Goal: Navigation & Orientation: Find specific page/section

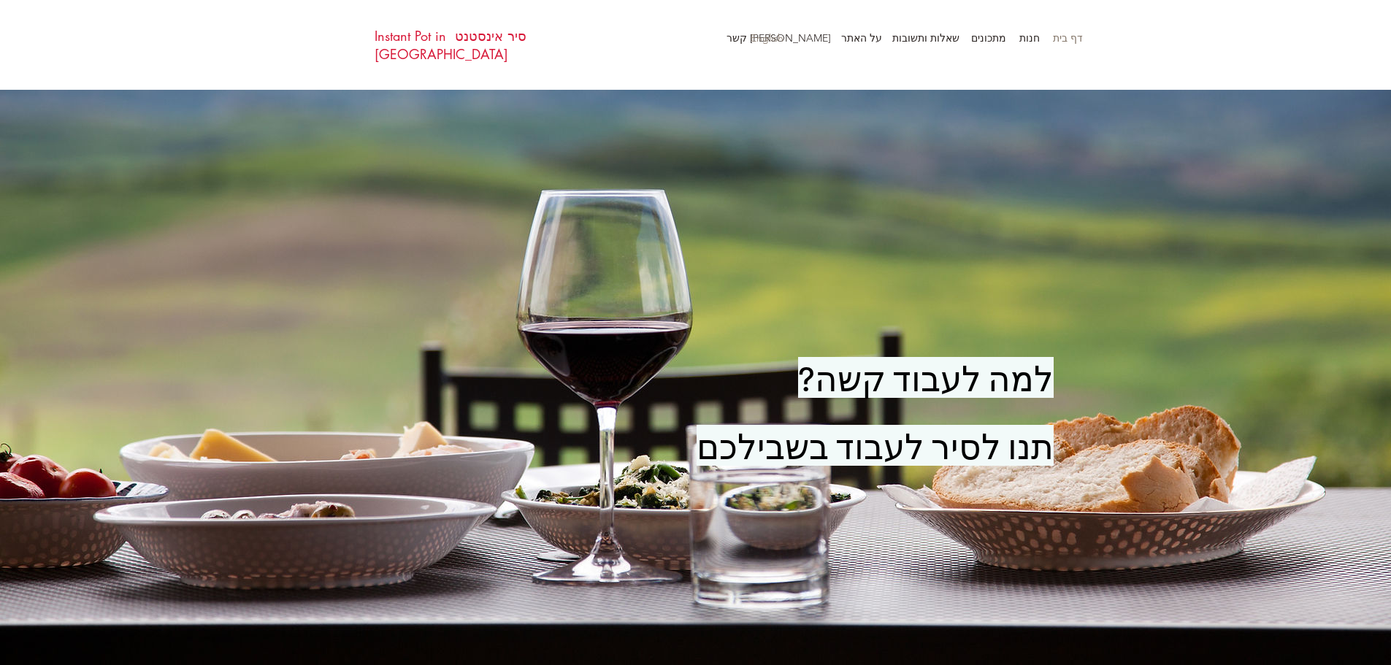
click at [761, 30] on p "English" at bounding box center [767, 38] width 47 height 22
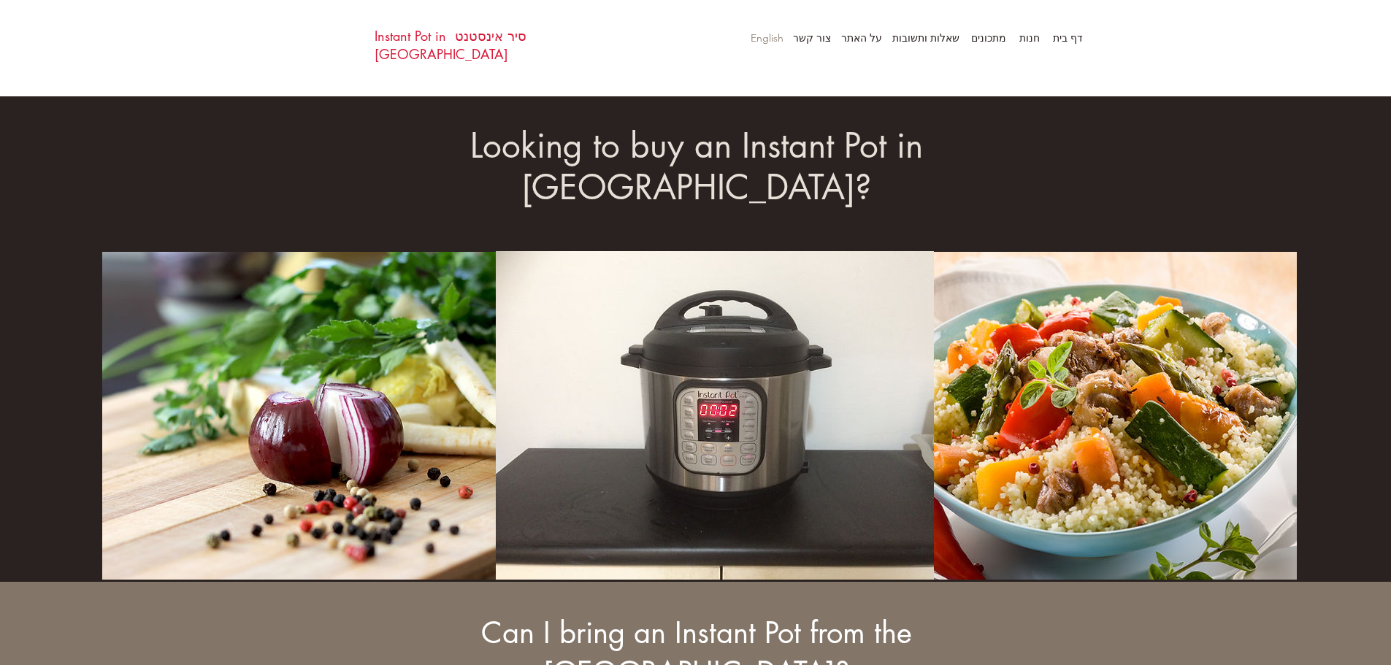
click at [768, 35] on p "English" at bounding box center [767, 38] width 47 height 22
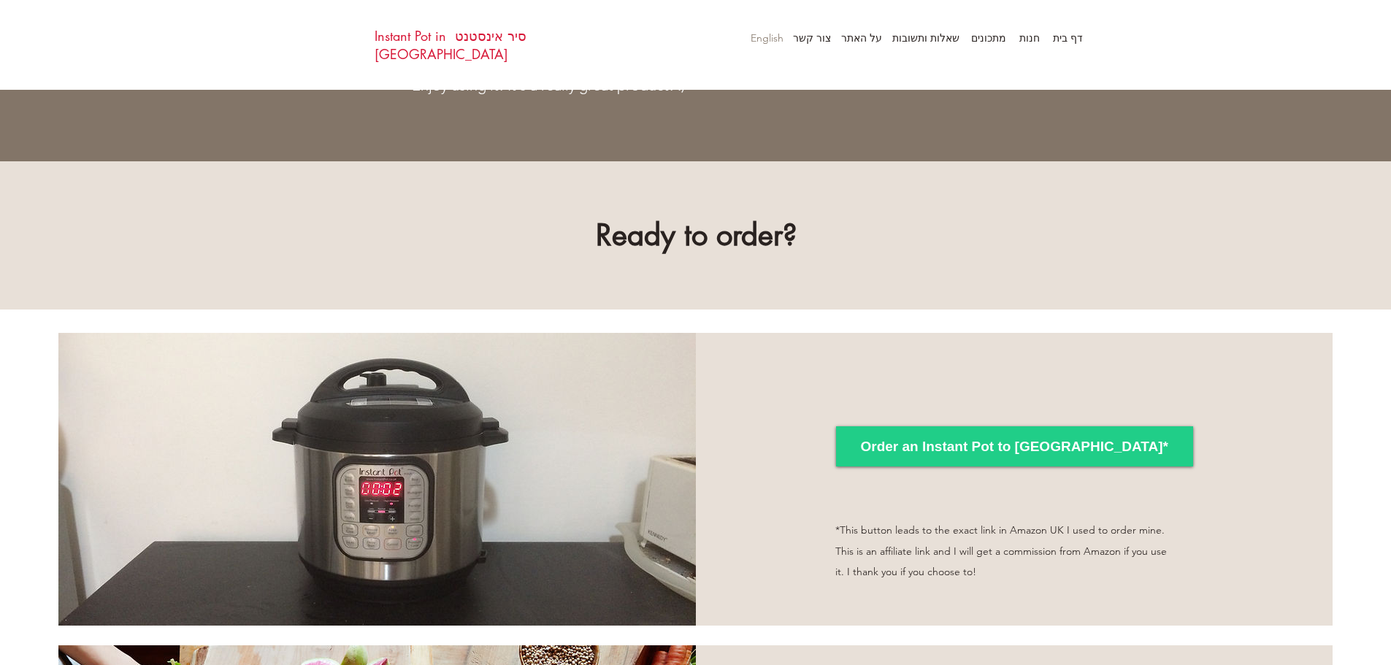
scroll to position [1161, 0]
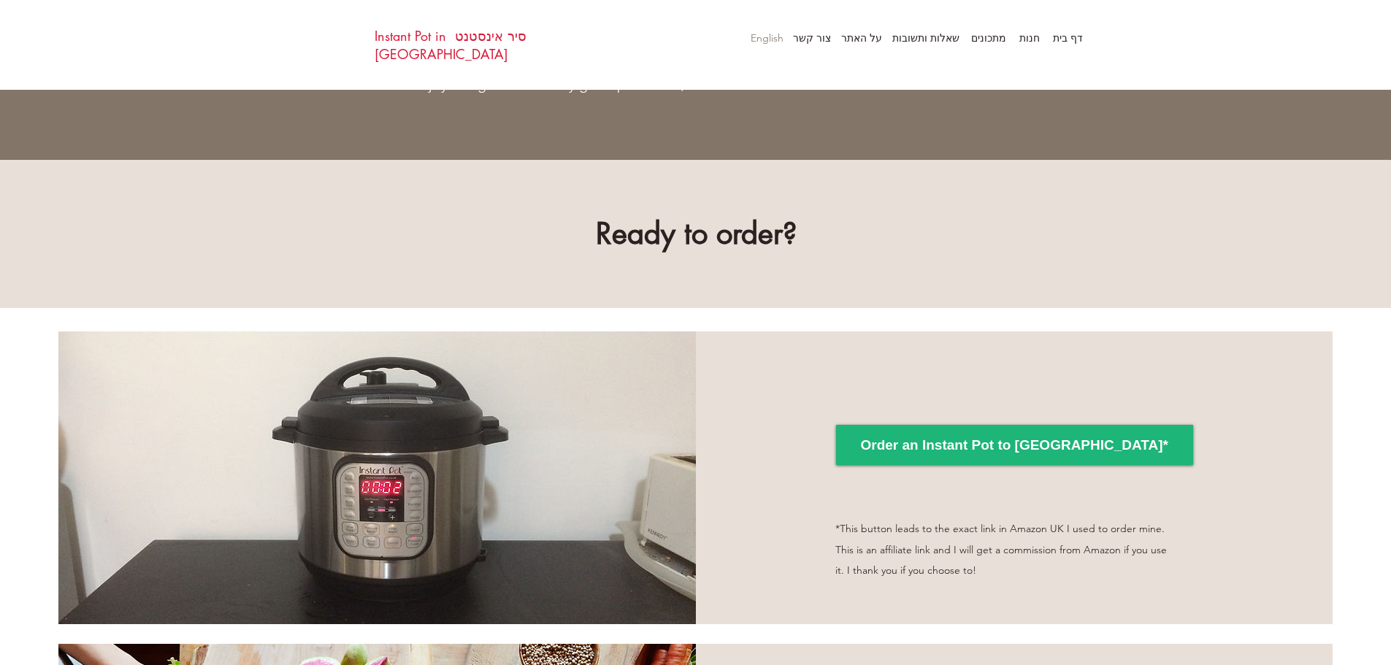
click at [1024, 436] on span "Order an Instant Pot to Israel*" at bounding box center [1014, 446] width 308 height 20
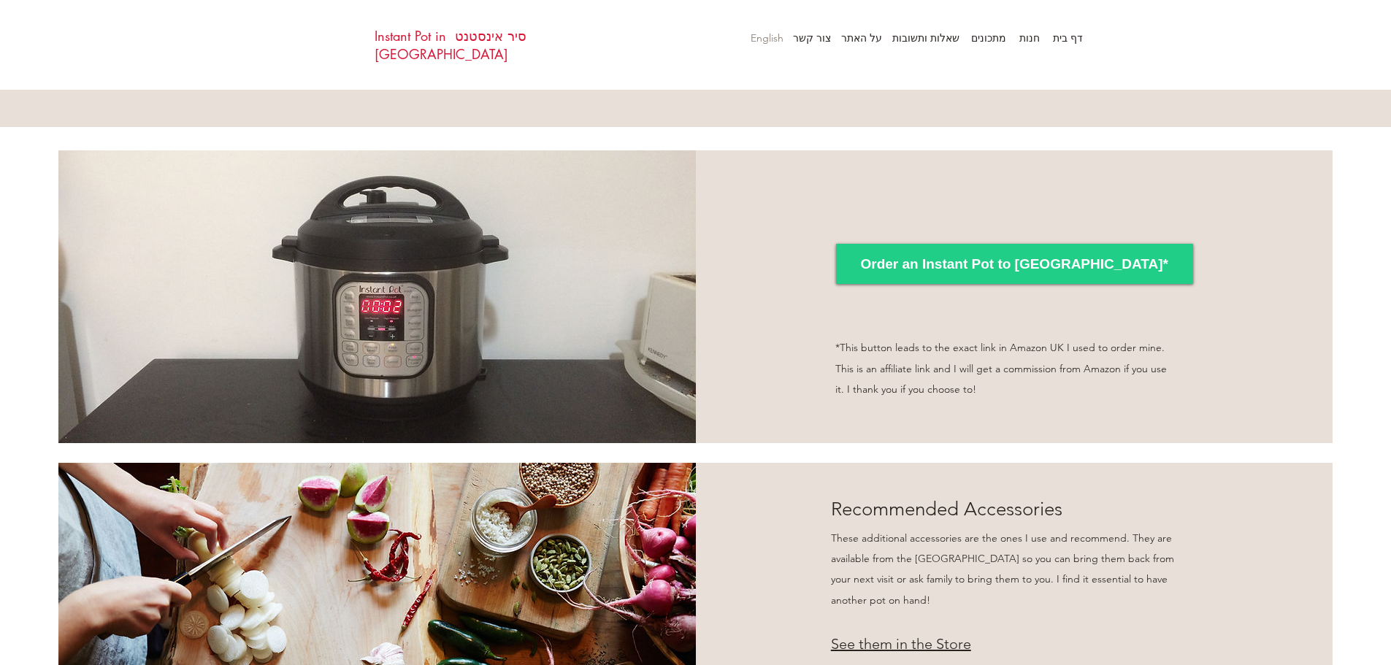
scroll to position [1381, 0]
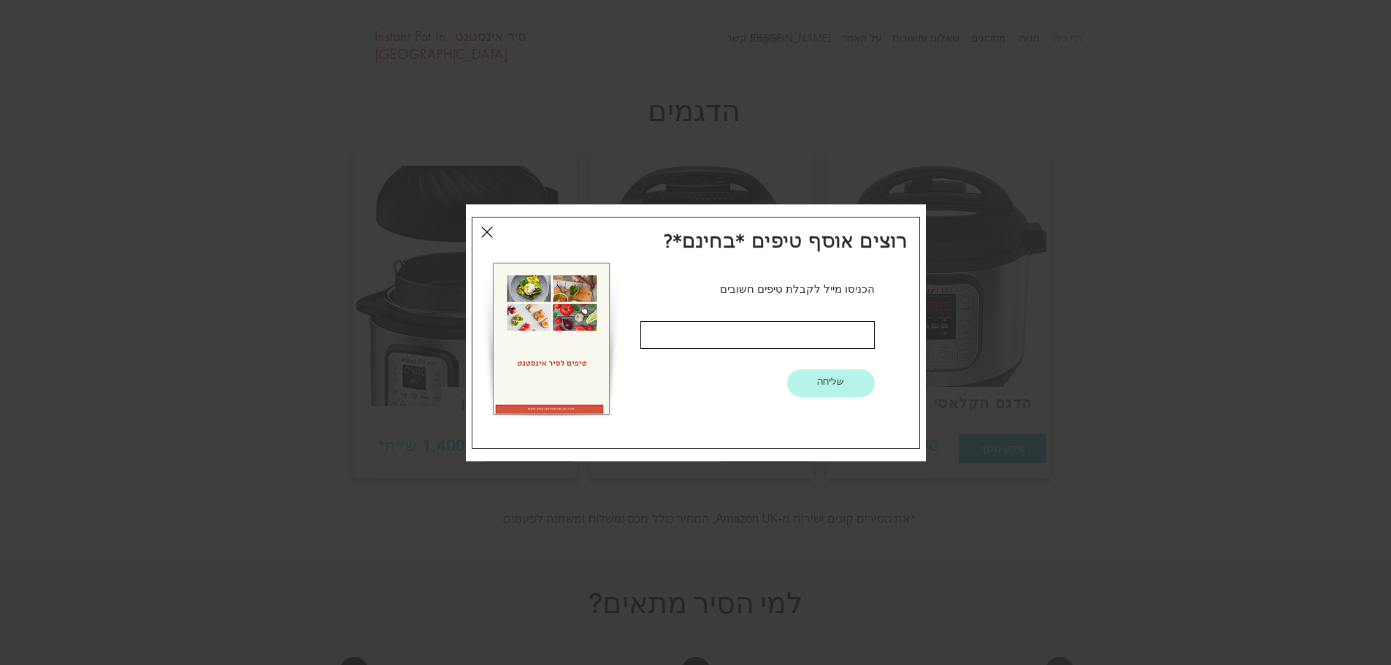
click at [484, 229] on icon "חזרה לאתר" at bounding box center [487, 232] width 12 height 12
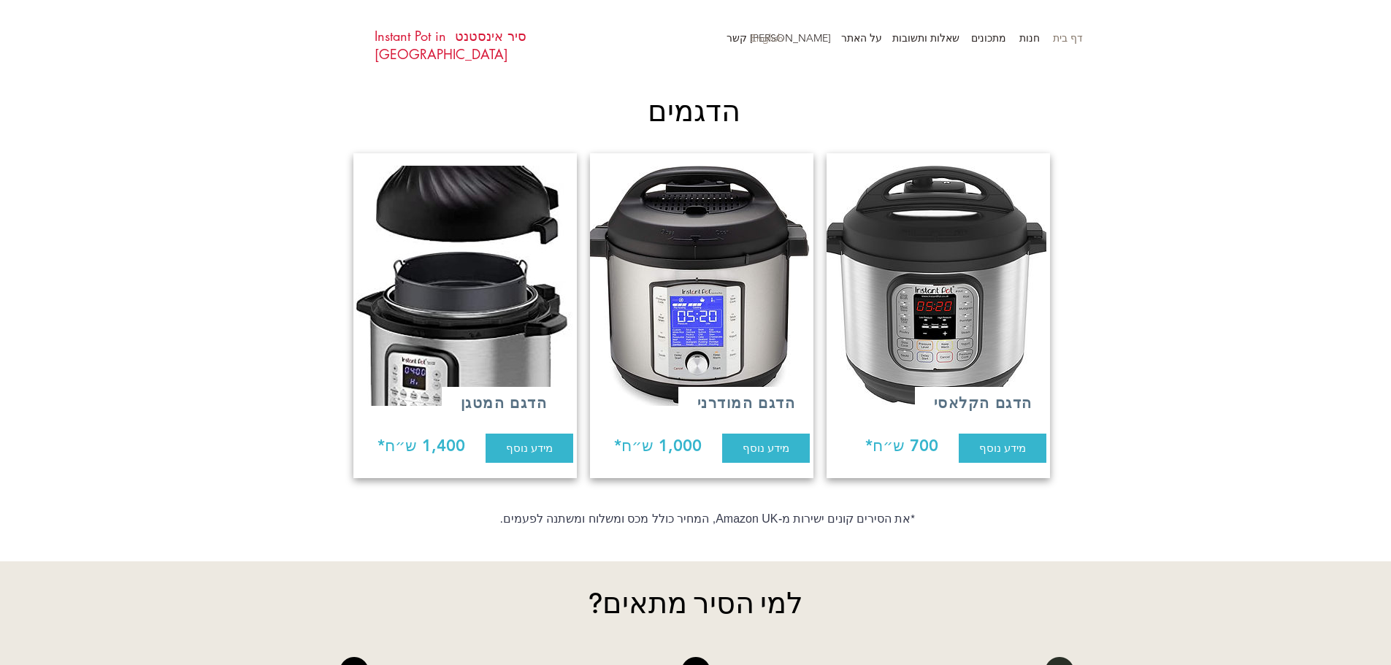
click at [767, 37] on p "English" at bounding box center [767, 38] width 47 height 22
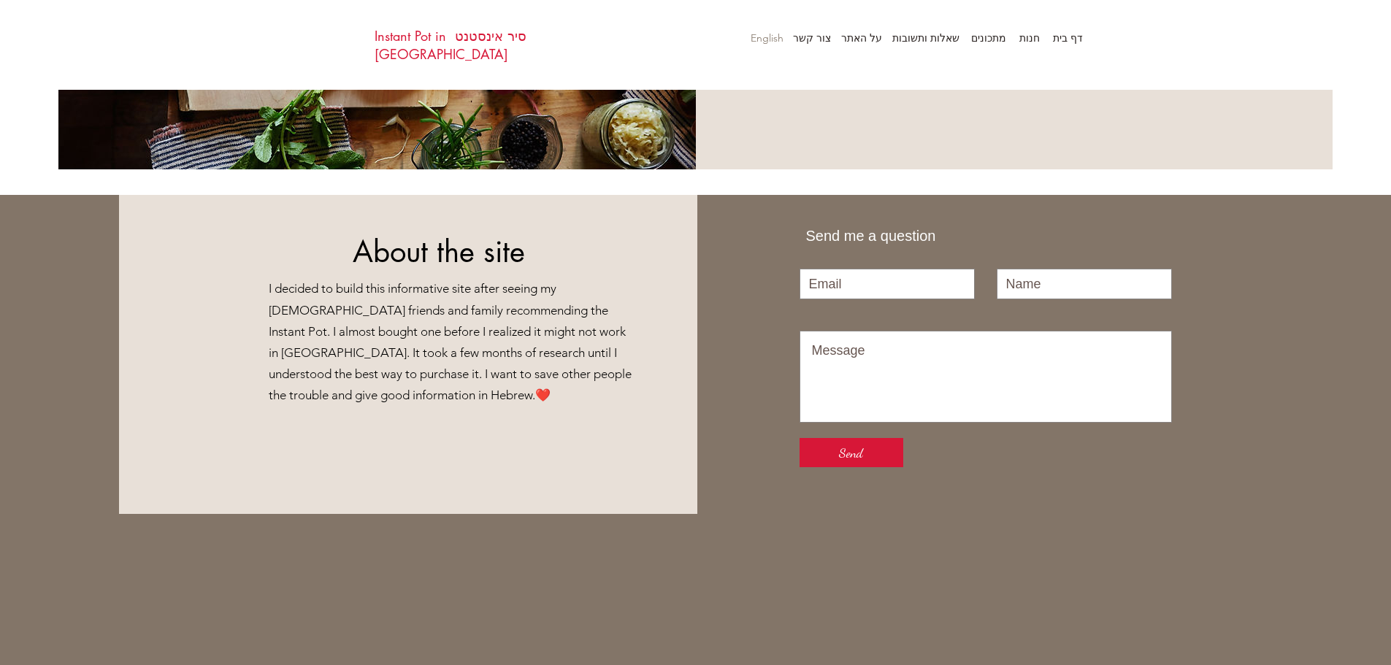
scroll to position [2184, 0]
